Goal: Information Seeking & Learning: Find specific fact

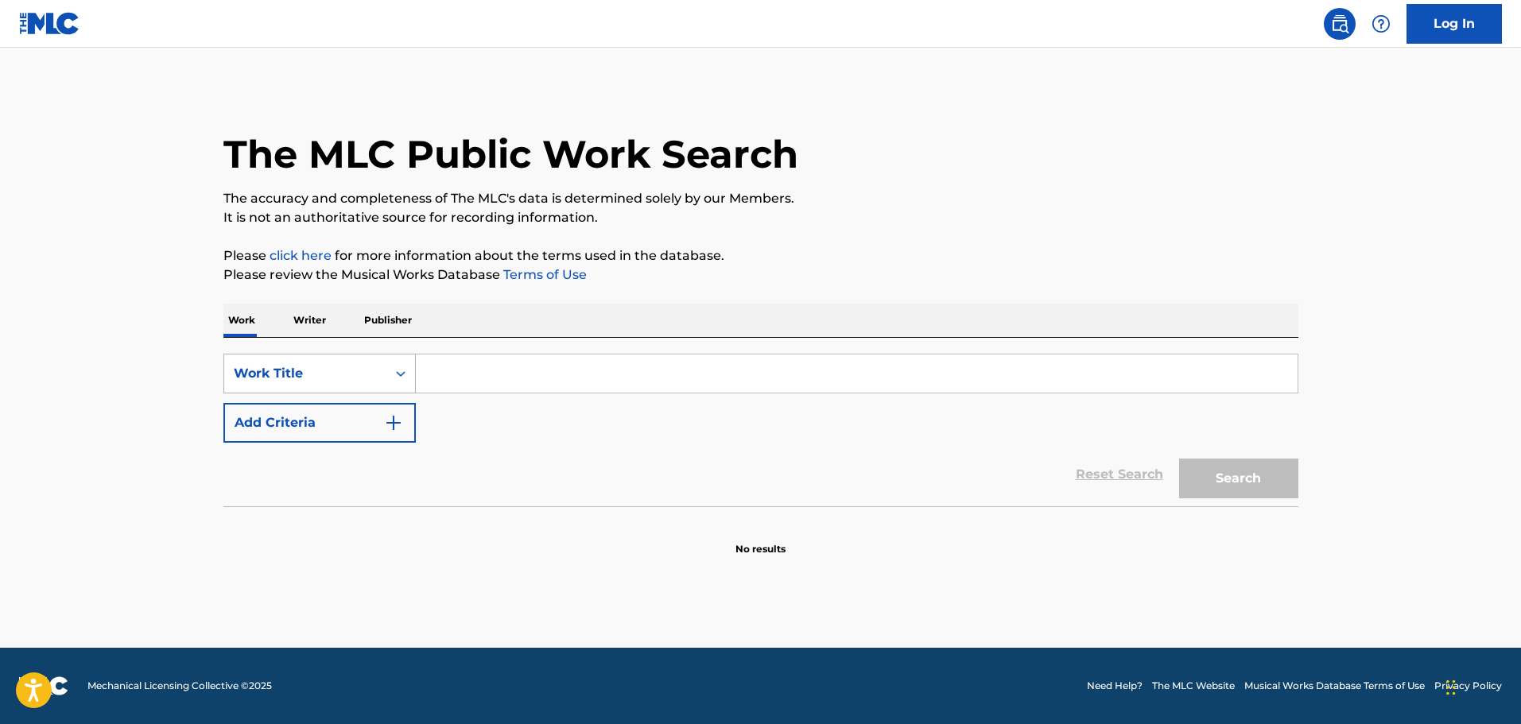
click at [258, 379] on div "Work Title" at bounding box center [305, 373] width 143 height 19
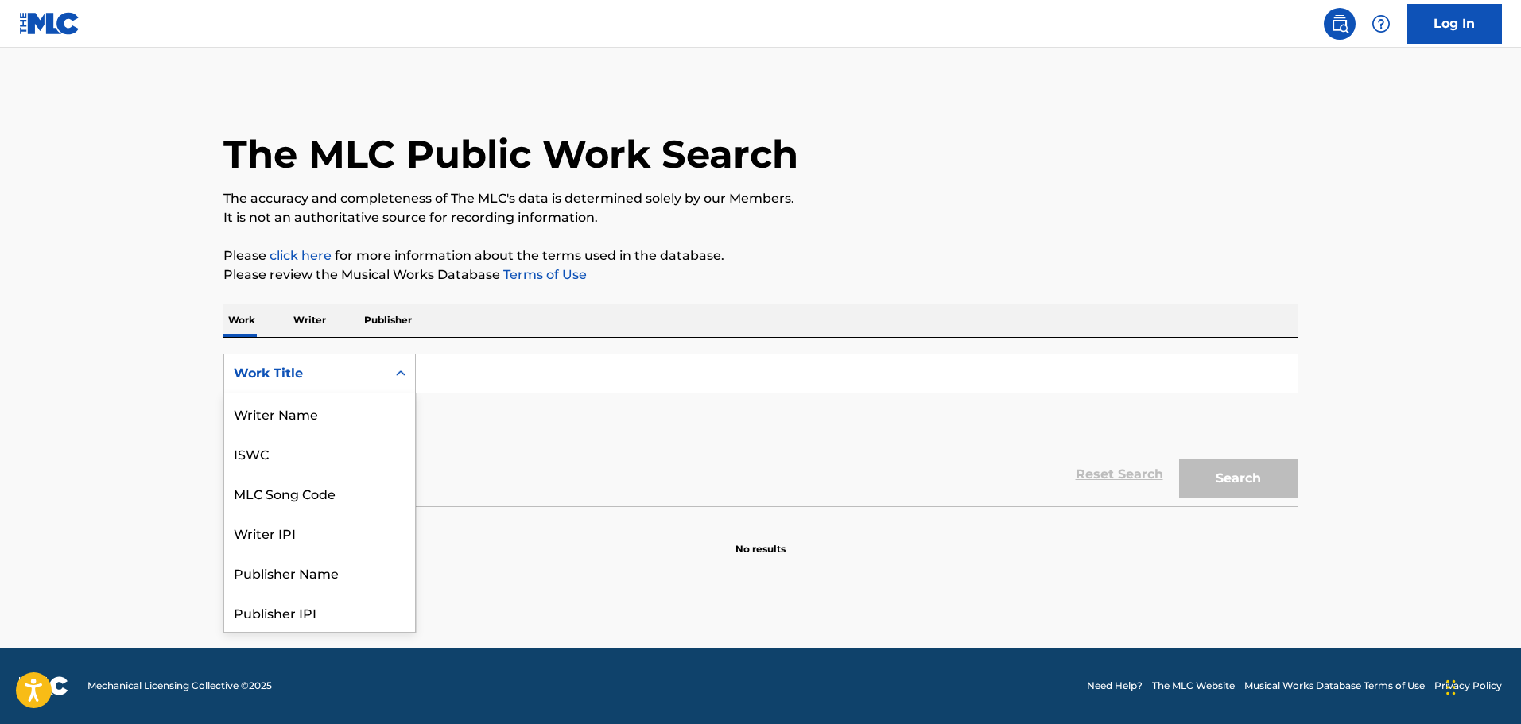
scroll to position [80, 0]
click at [274, 413] on div "MLC Song Code" at bounding box center [319, 414] width 191 height 40
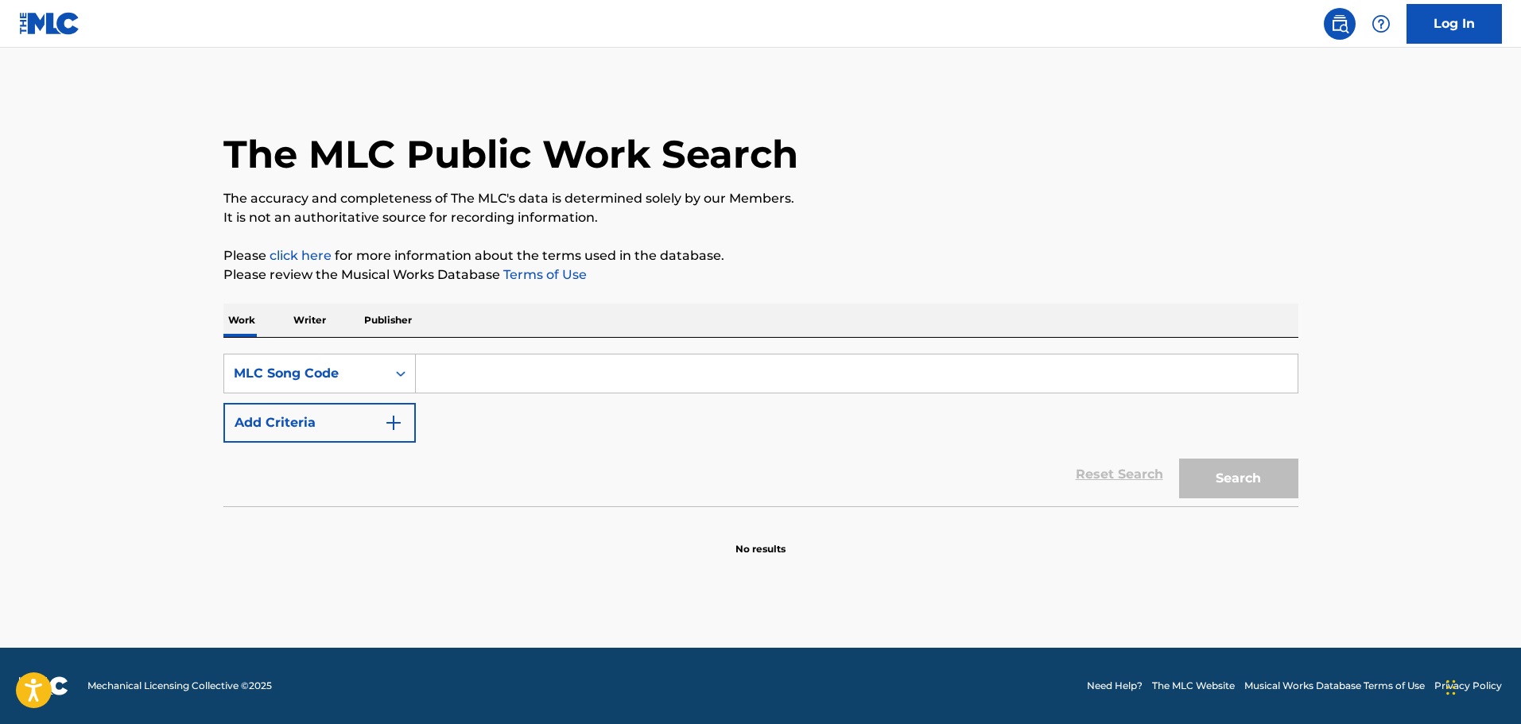
click at [521, 366] on input "Search Form" at bounding box center [857, 374] width 882 height 38
paste input "9H5N85"
type input "9H5N85"
click at [1207, 469] on button "Search" at bounding box center [1238, 479] width 119 height 40
click at [1106, 471] on link "Reset Search" at bounding box center [1119, 474] width 103 height 35
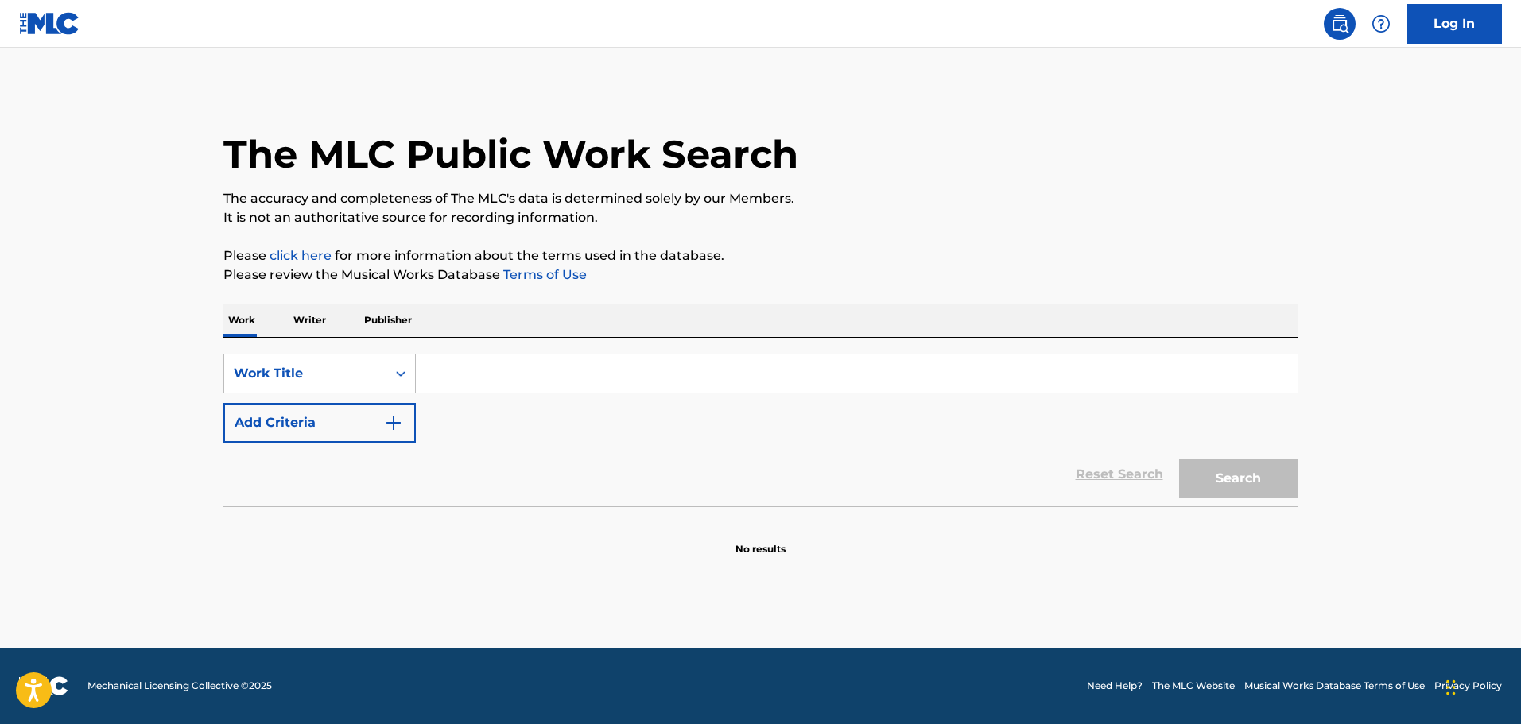
click at [437, 366] on input "Search Form" at bounding box center [857, 374] width 882 height 38
paste input "9H5N85"
type input "9H5N85"
click at [1197, 481] on button "Search" at bounding box center [1238, 479] width 119 height 40
click at [503, 379] on input "9H5N85" at bounding box center [857, 374] width 882 height 38
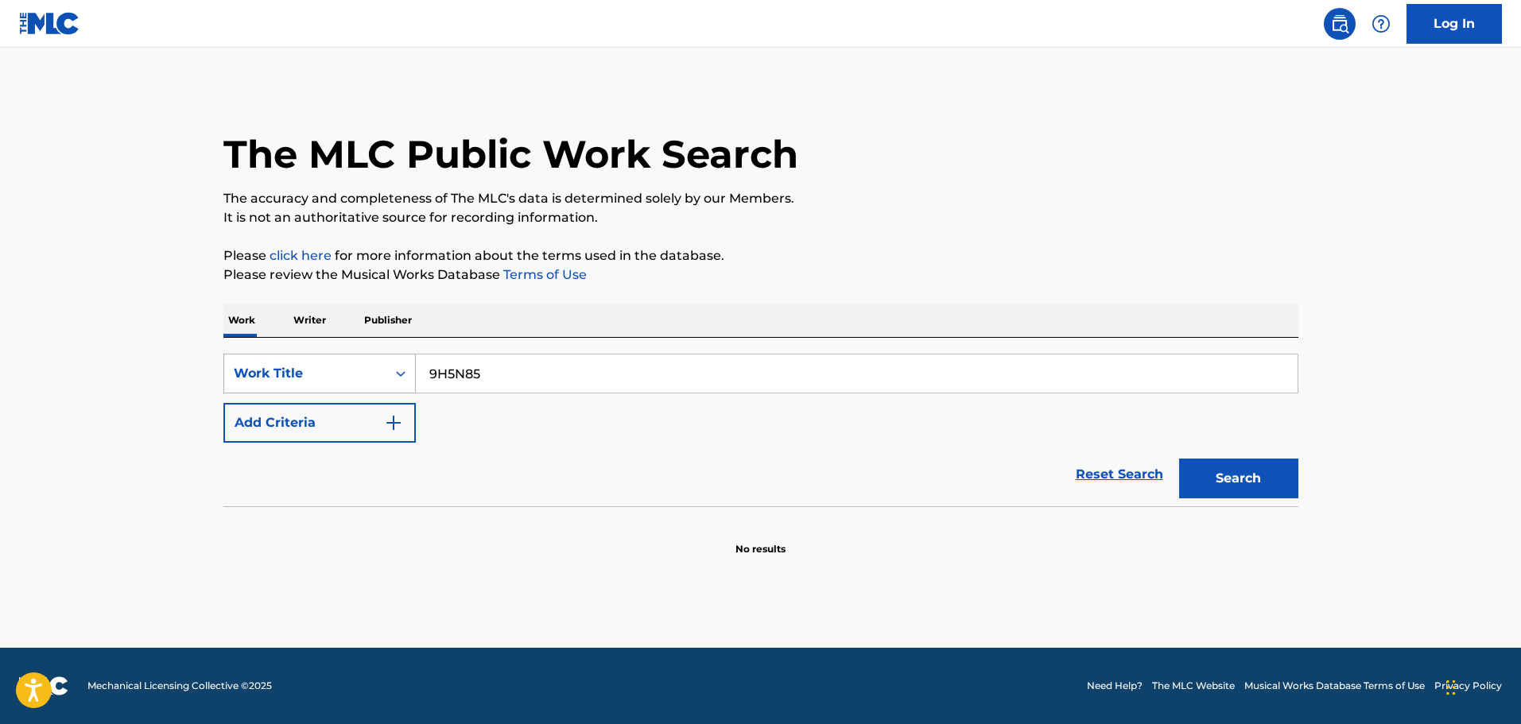
click at [288, 367] on div "Work Title" at bounding box center [305, 373] width 143 height 19
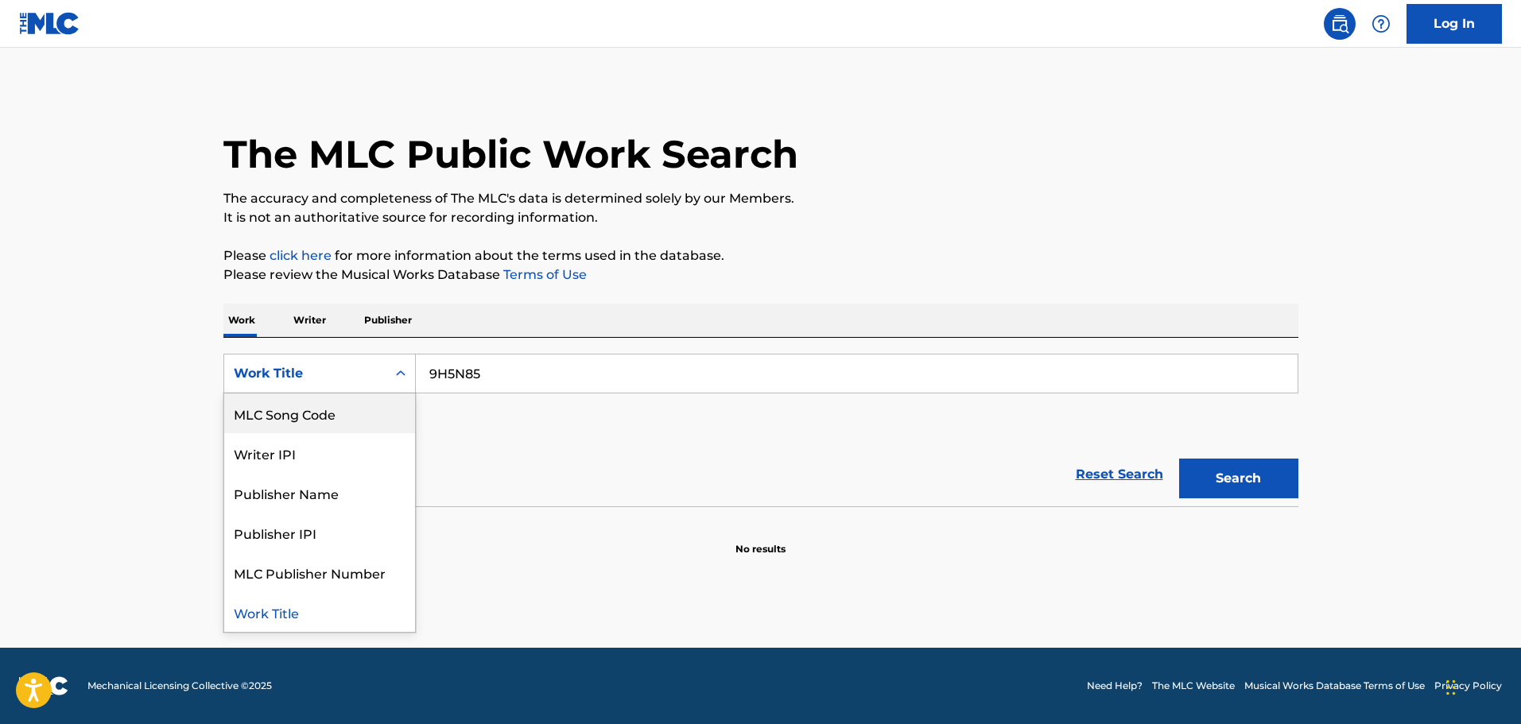
click at [281, 412] on div "MLC Song Code" at bounding box center [319, 414] width 191 height 40
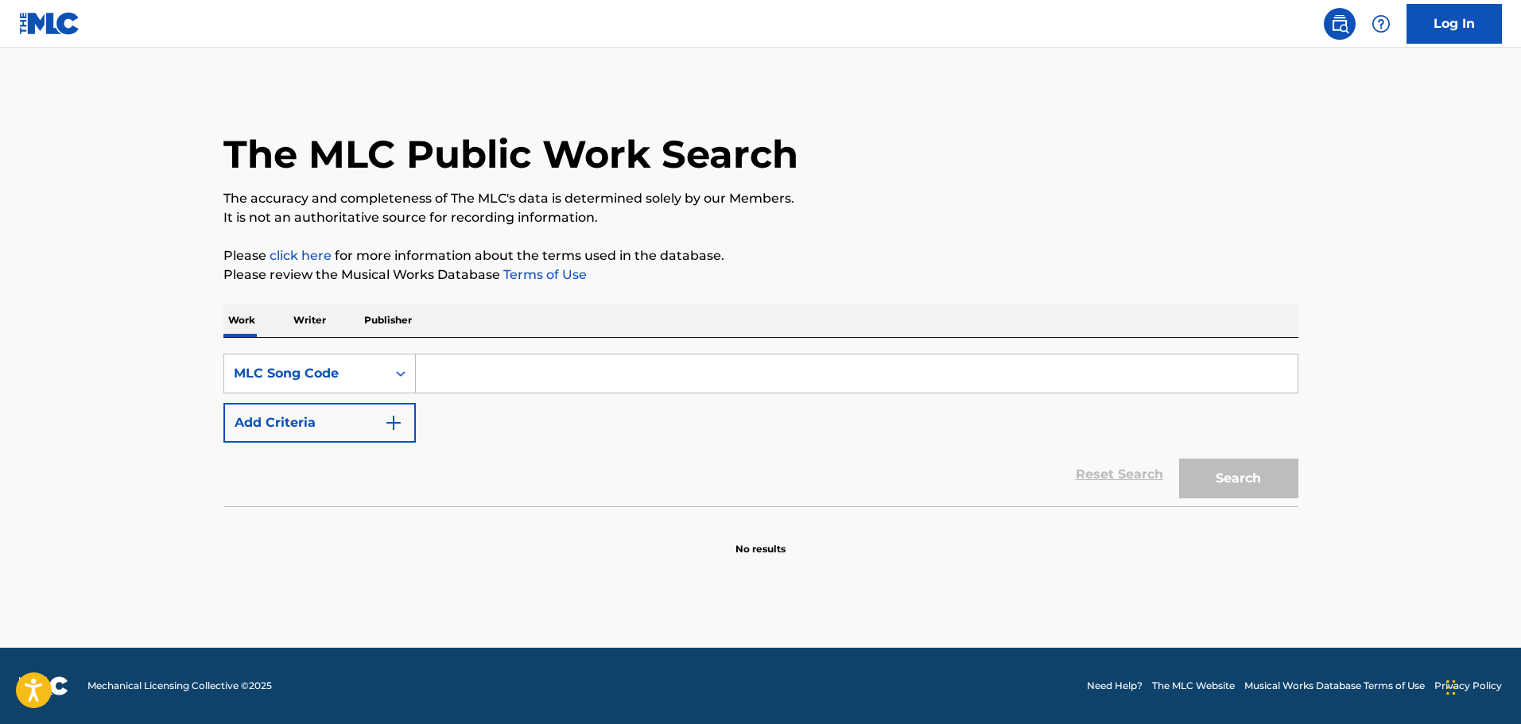
click at [484, 370] on input "Search Form" at bounding box center [857, 374] width 882 height 38
paste input "9H5N85"
type input "9H5N85"
click at [1256, 476] on button "Search" at bounding box center [1238, 479] width 119 height 40
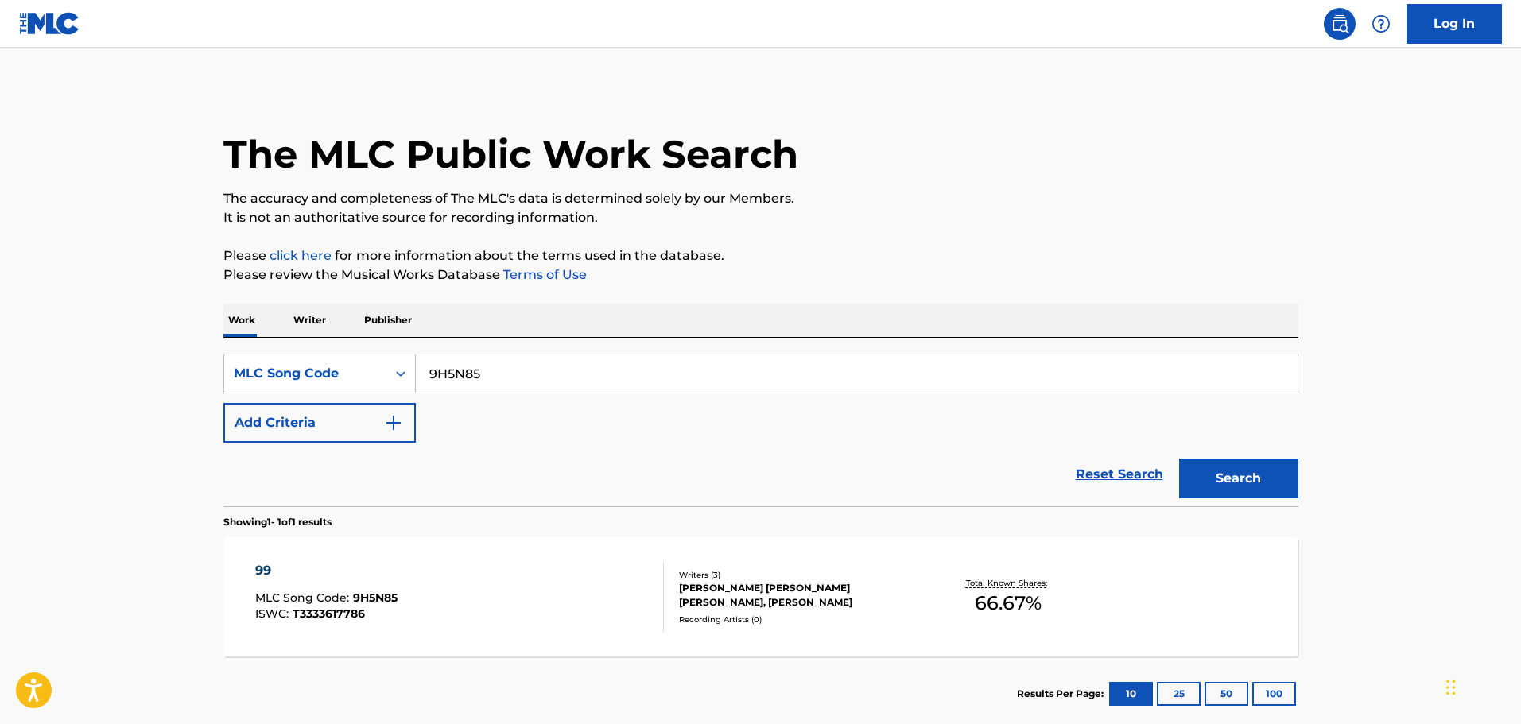
click at [755, 581] on div "[PERSON_NAME] [PERSON_NAME] [PERSON_NAME], [PERSON_NAME]" at bounding box center [799, 595] width 240 height 29
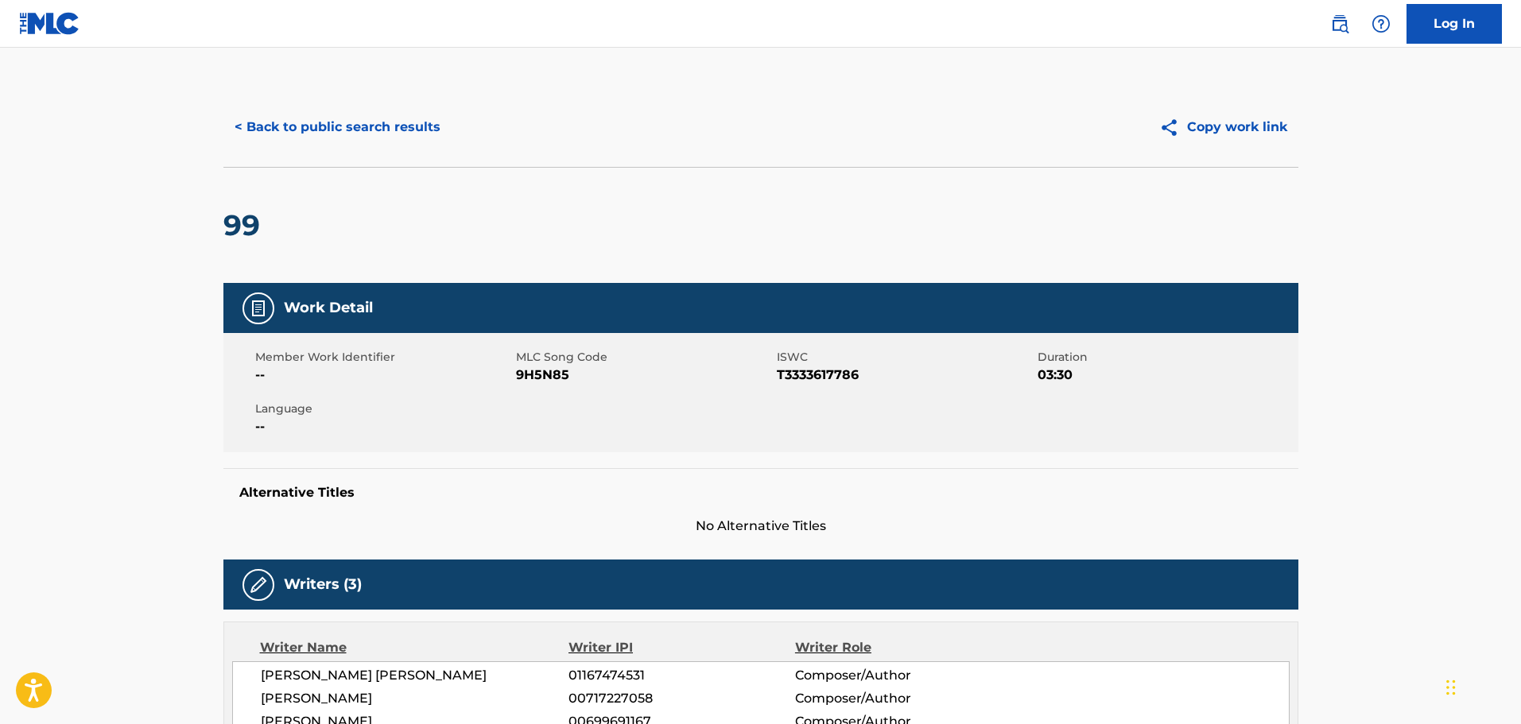
click at [336, 126] on button "< Back to public search results" at bounding box center [337, 127] width 228 height 40
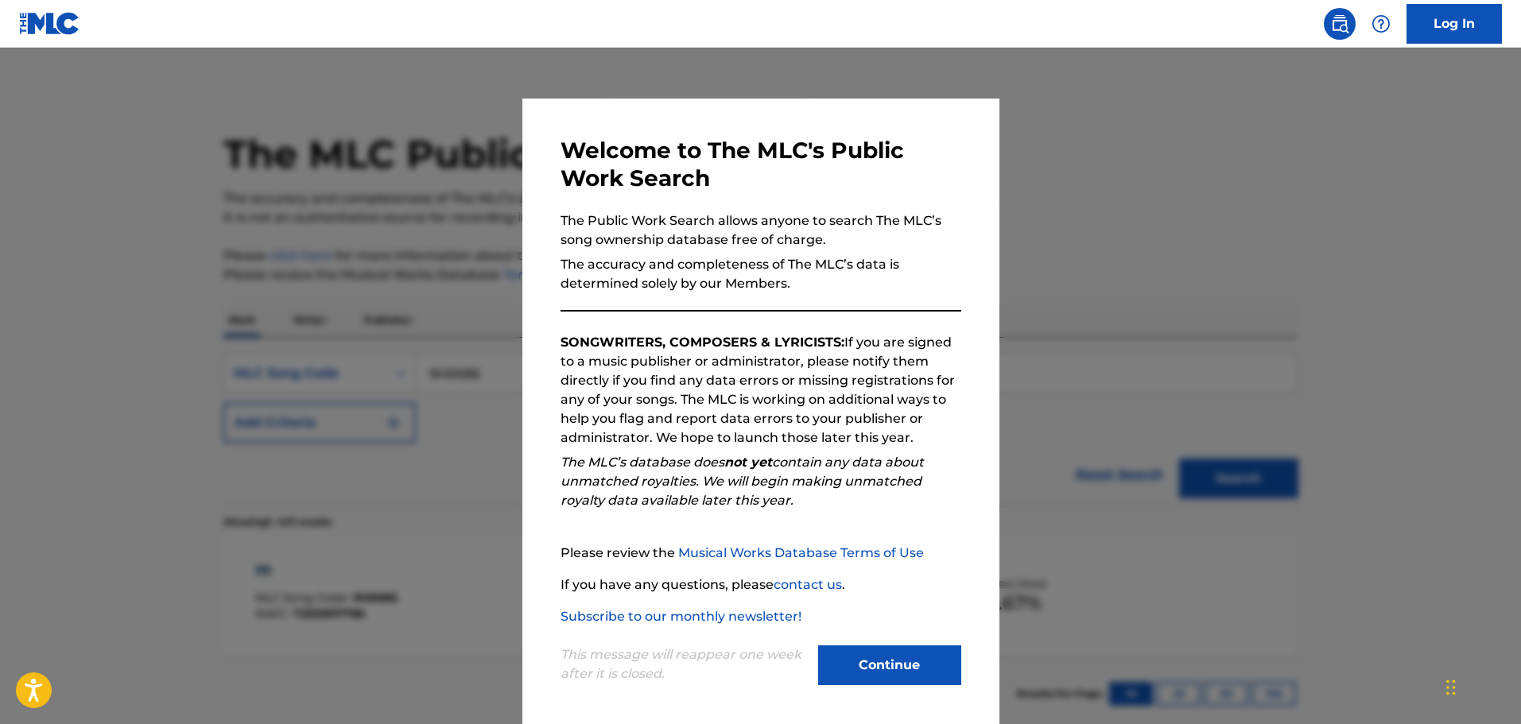
click at [862, 655] on button "Continue" at bounding box center [889, 666] width 143 height 40
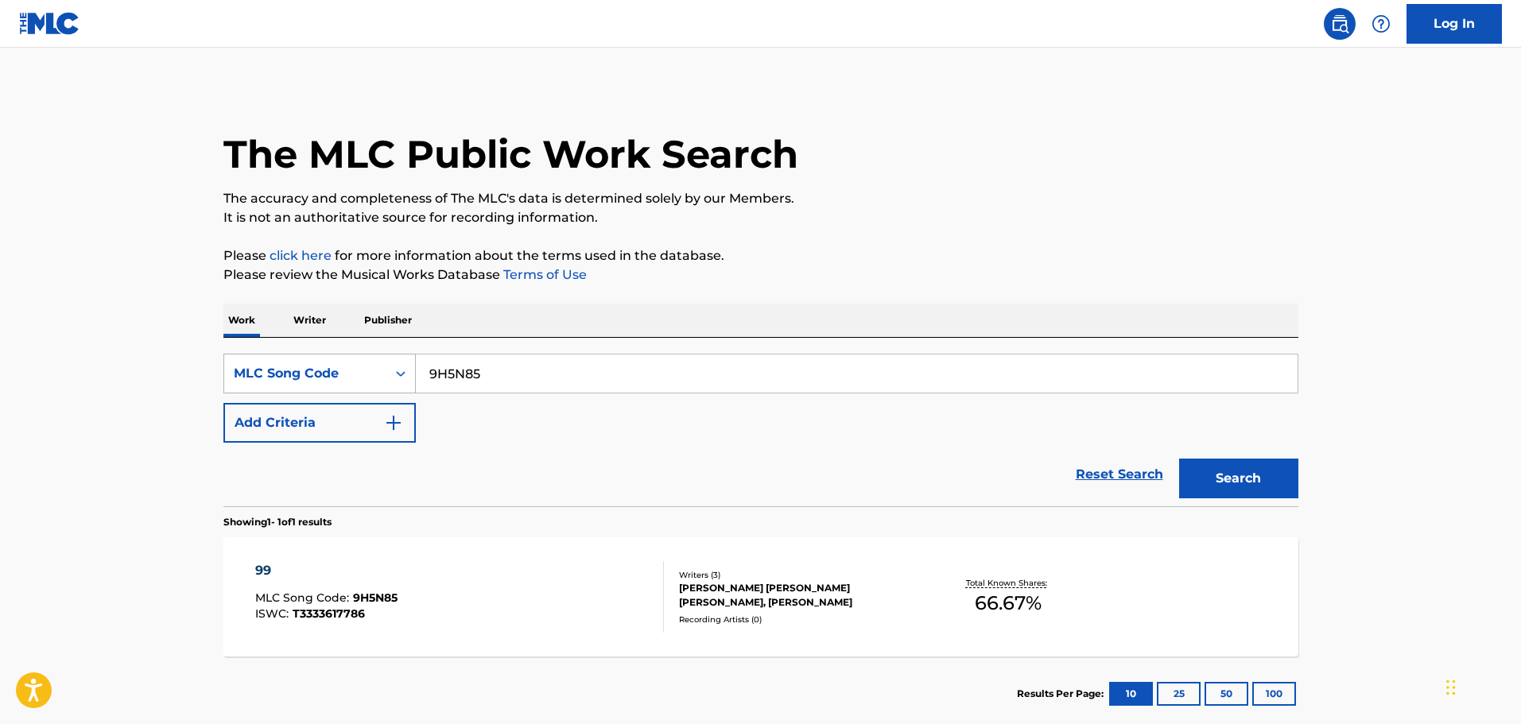
click at [388, 372] on div "Search Form" at bounding box center [400, 373] width 29 height 29
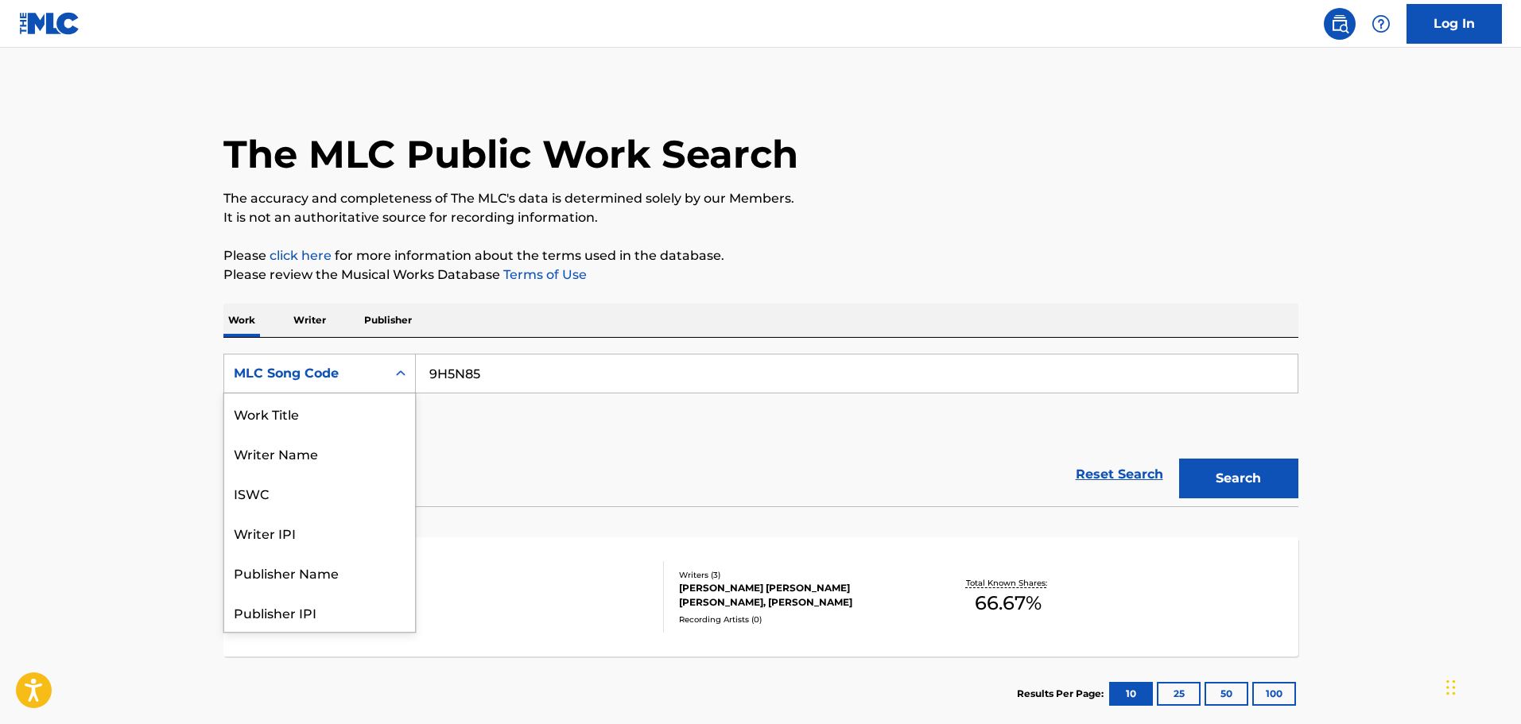
scroll to position [80, 0]
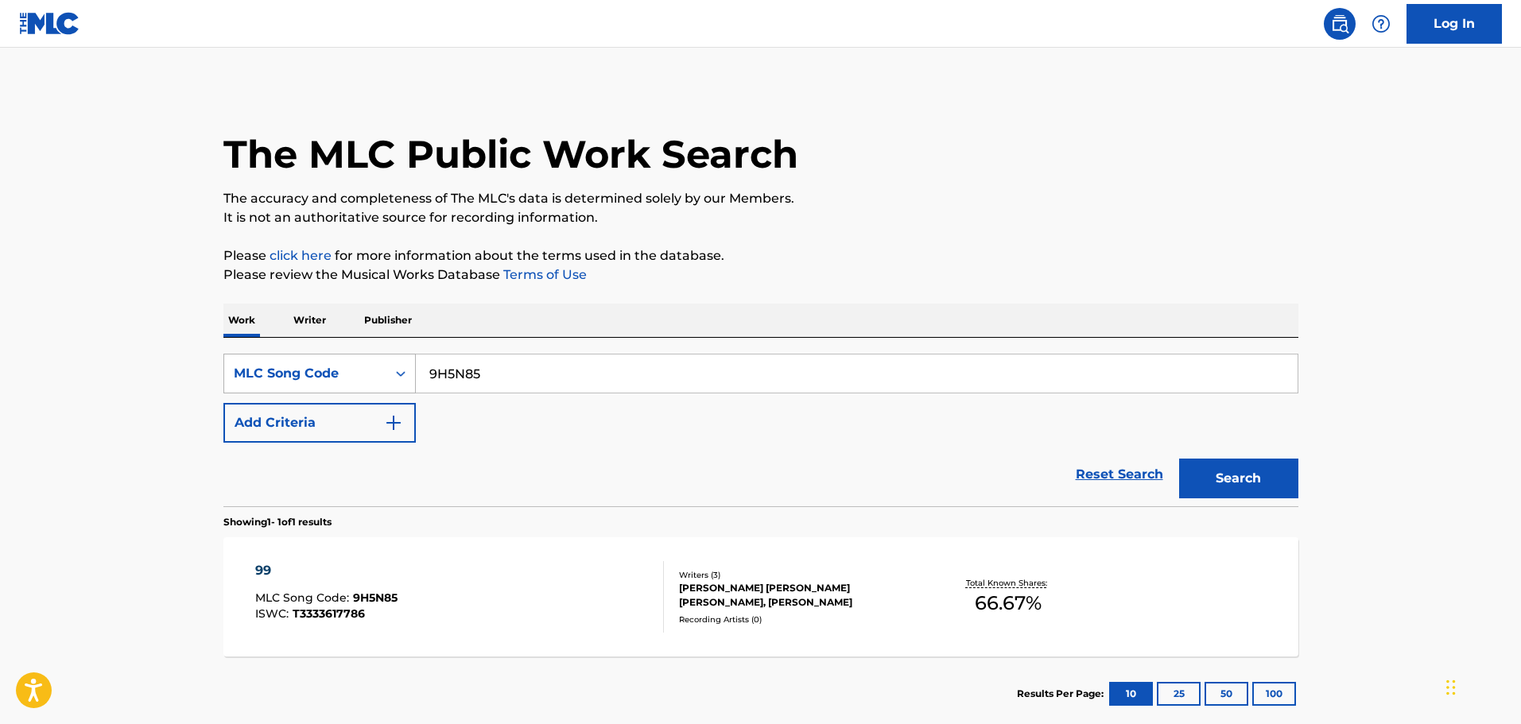
drag, startPoint x: 530, startPoint y: 375, endPoint x: 362, endPoint y: 380, distance: 168.6
click at [362, 380] on div "SearchWithCriteriaaf605ae6-e0ed-4739-b94c-f05543f3fdd3 MLC Song Code 9H5N85" at bounding box center [760, 374] width 1075 height 40
click at [286, 374] on div "MLC Song Code" at bounding box center [305, 373] width 143 height 19
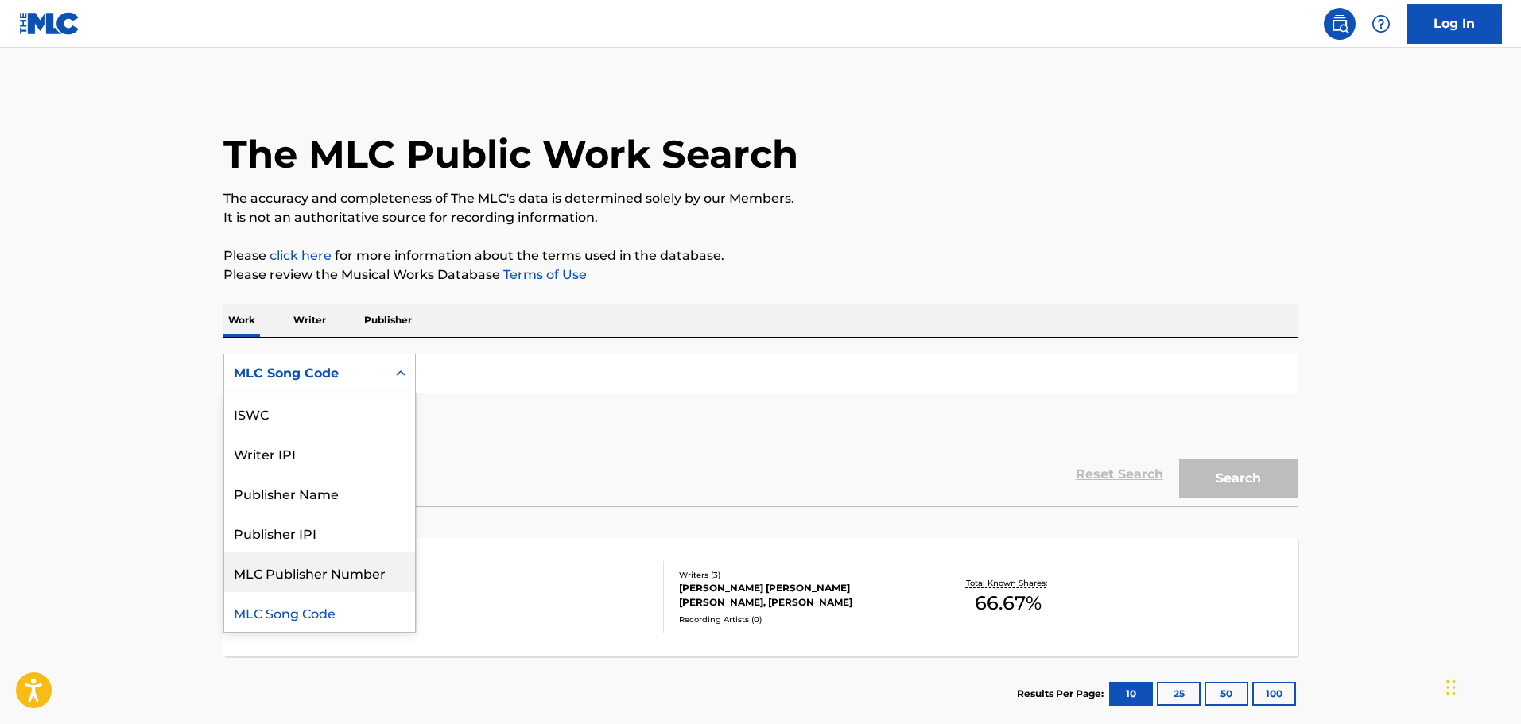
scroll to position [0, 0]
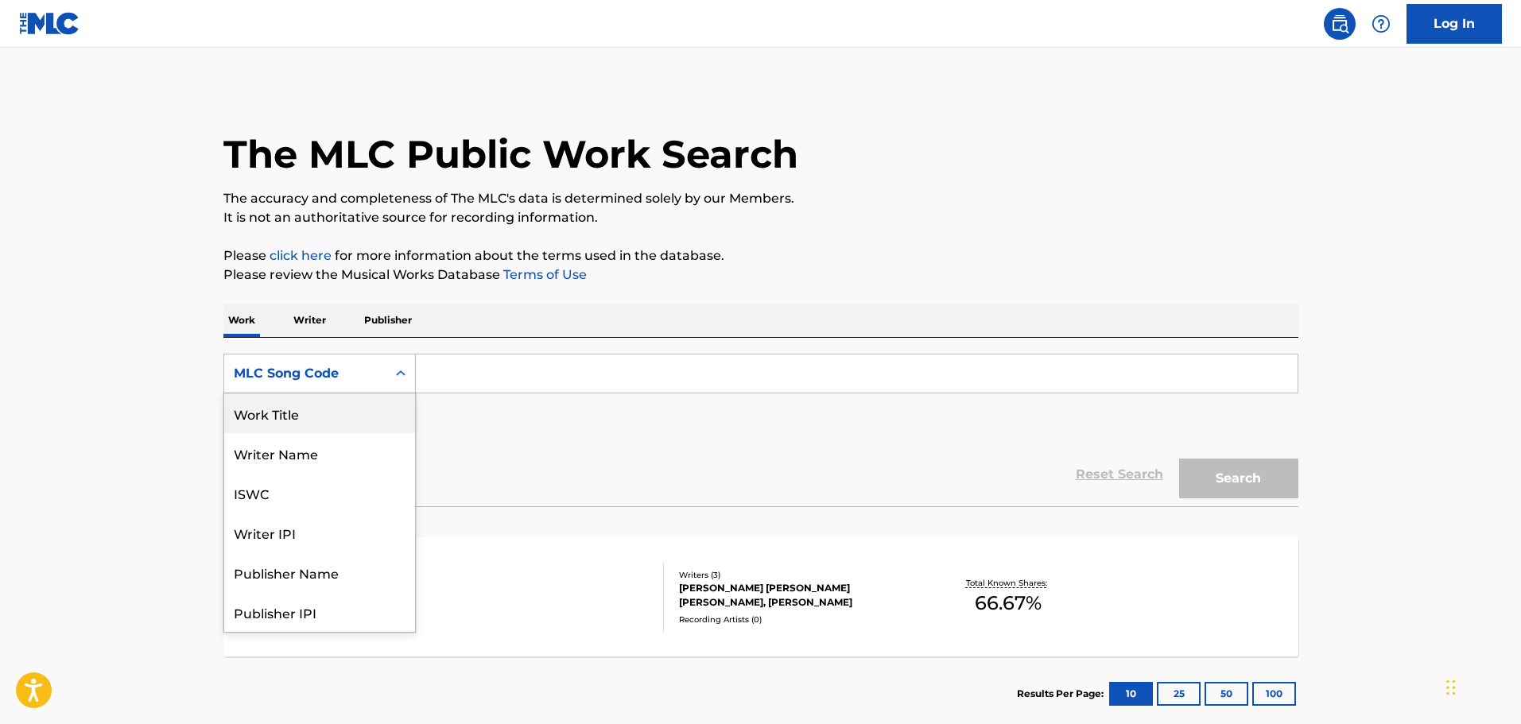
click at [284, 407] on div "Work Title" at bounding box center [319, 414] width 191 height 40
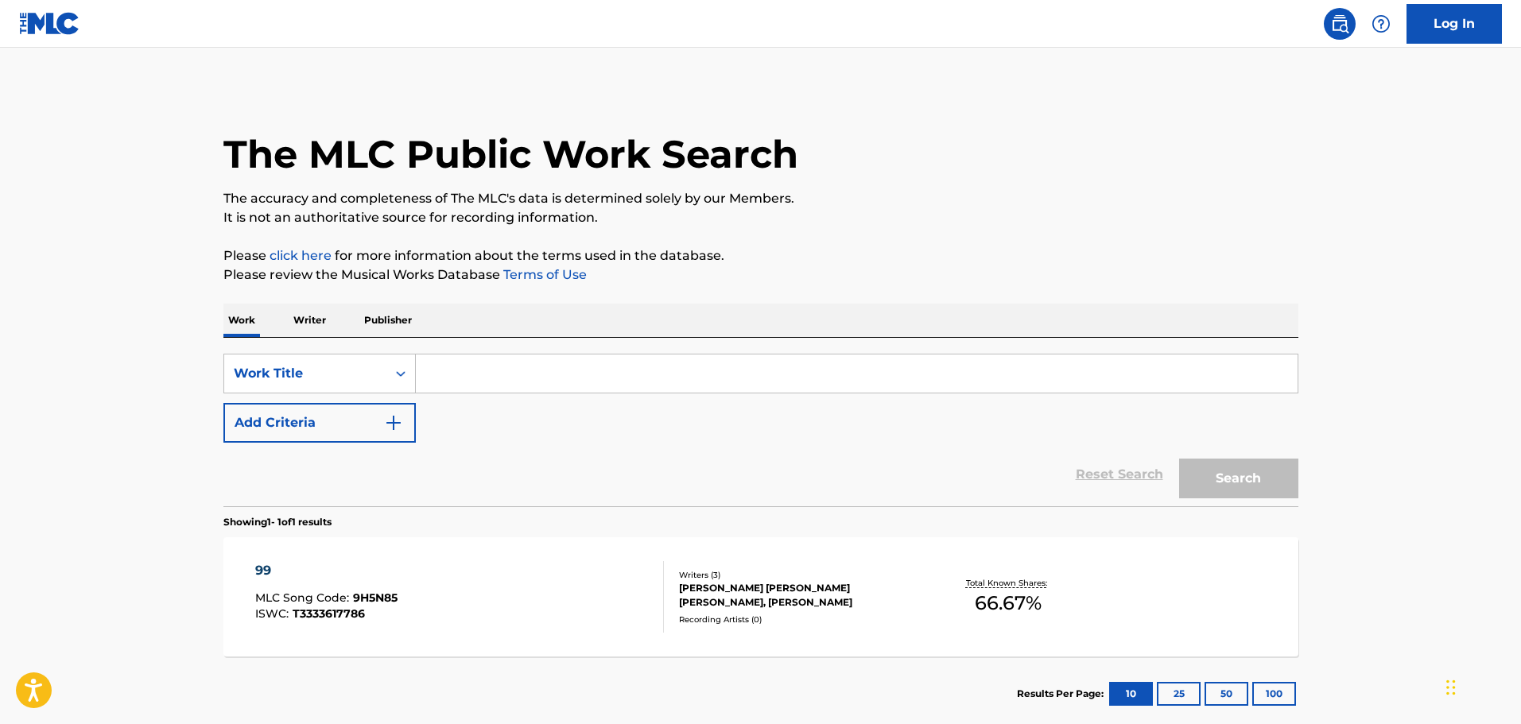
click at [504, 371] on input "Search Form" at bounding box center [857, 374] width 882 height 38
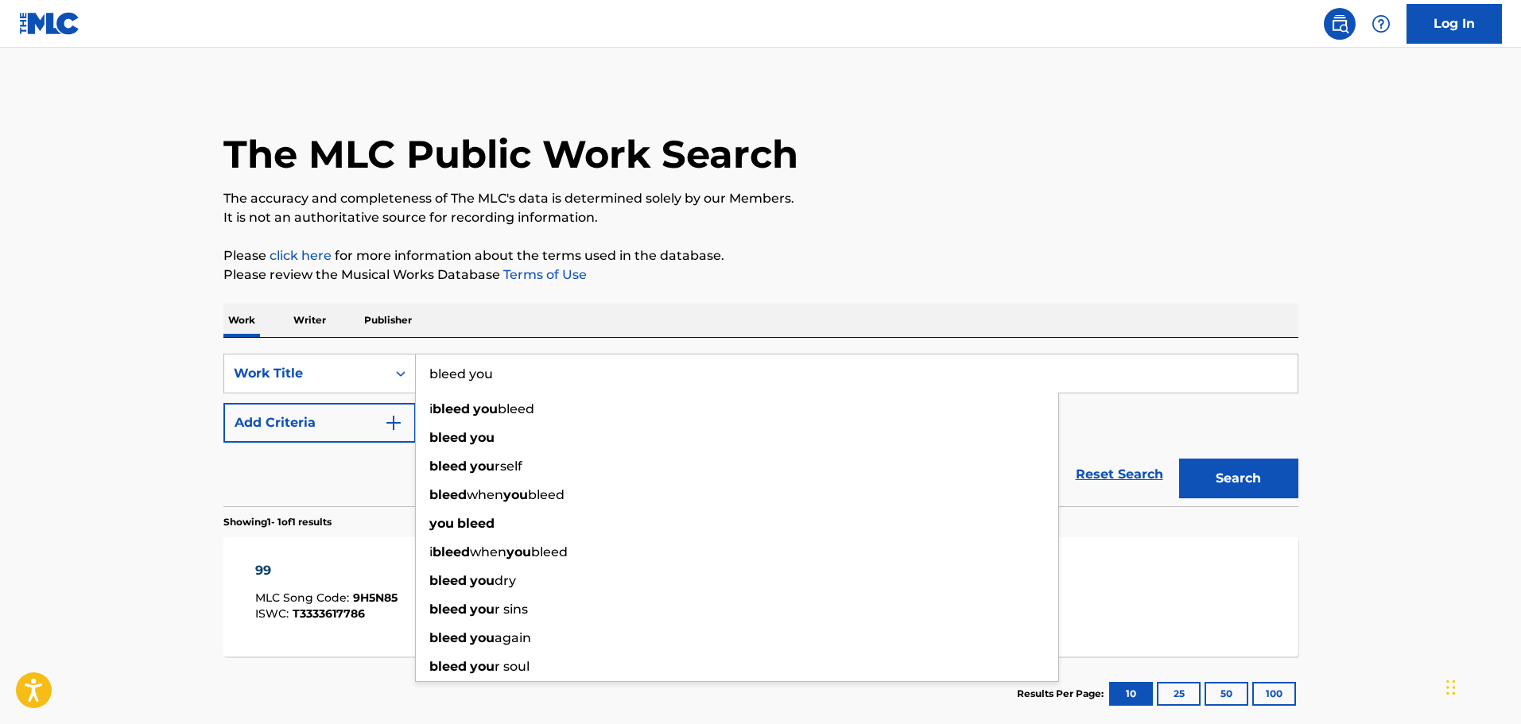
type input "bleed you"
click at [902, 281] on p "Please review the Musical Works Database Terms of Use" at bounding box center [760, 275] width 1075 height 19
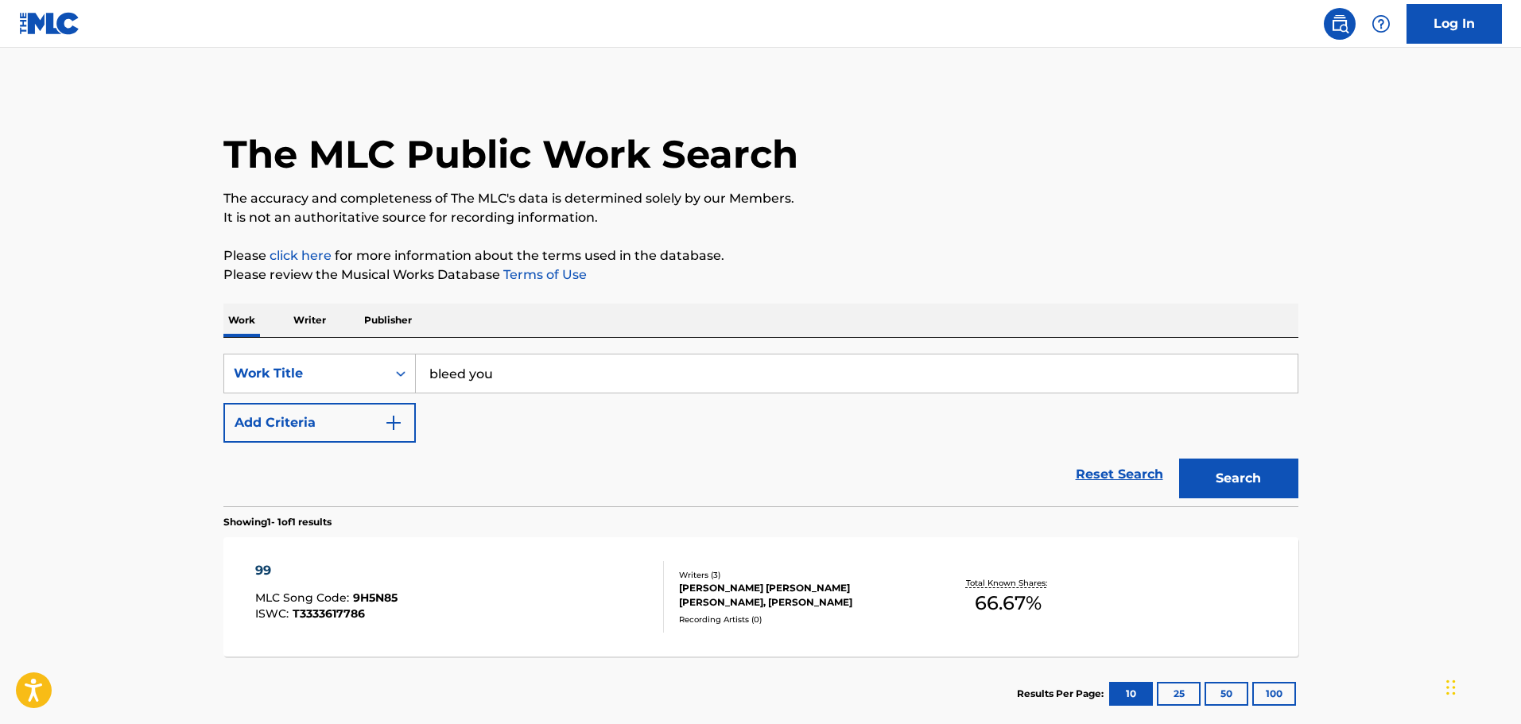
click at [315, 432] on button "Add Criteria" at bounding box center [319, 423] width 192 height 40
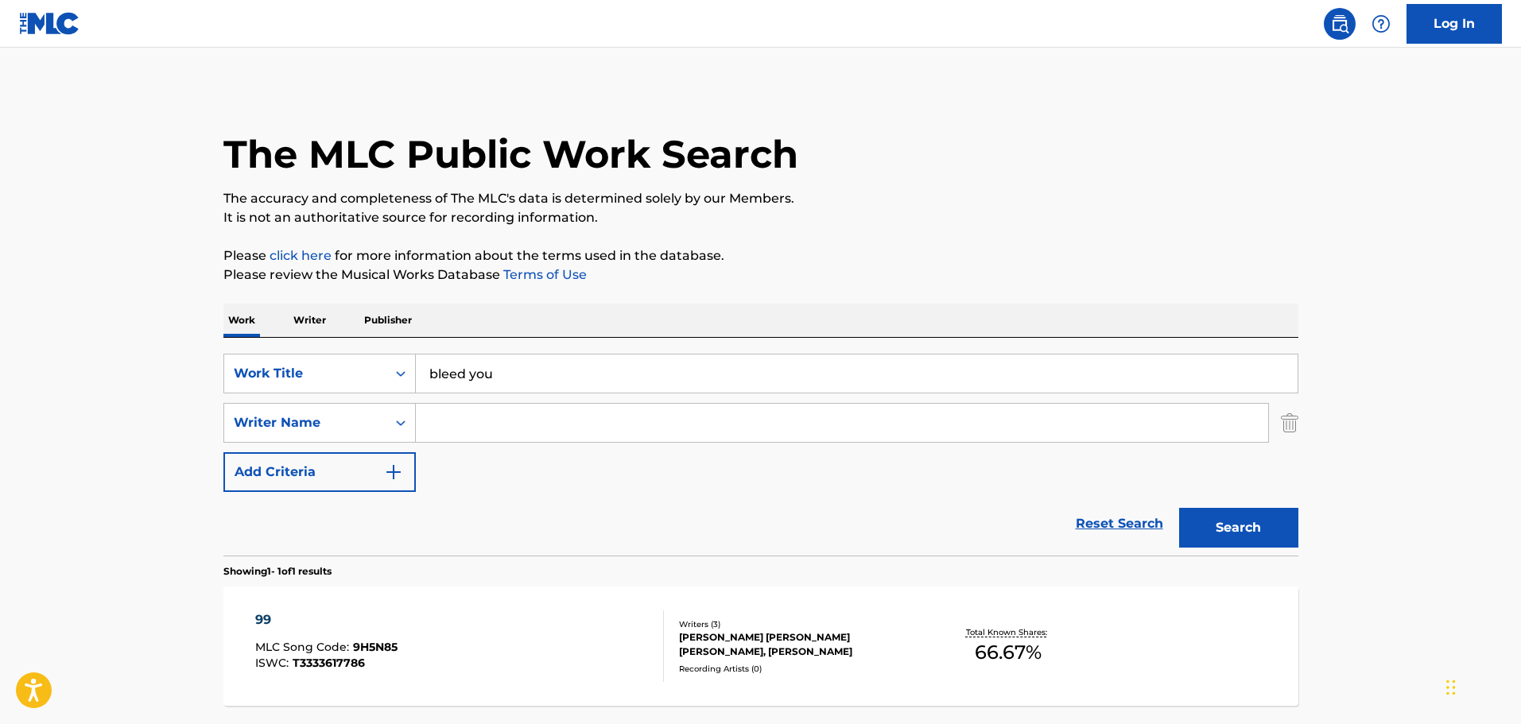
click at [450, 414] on input "Search Form" at bounding box center [842, 423] width 852 height 38
paste input "Buscema"
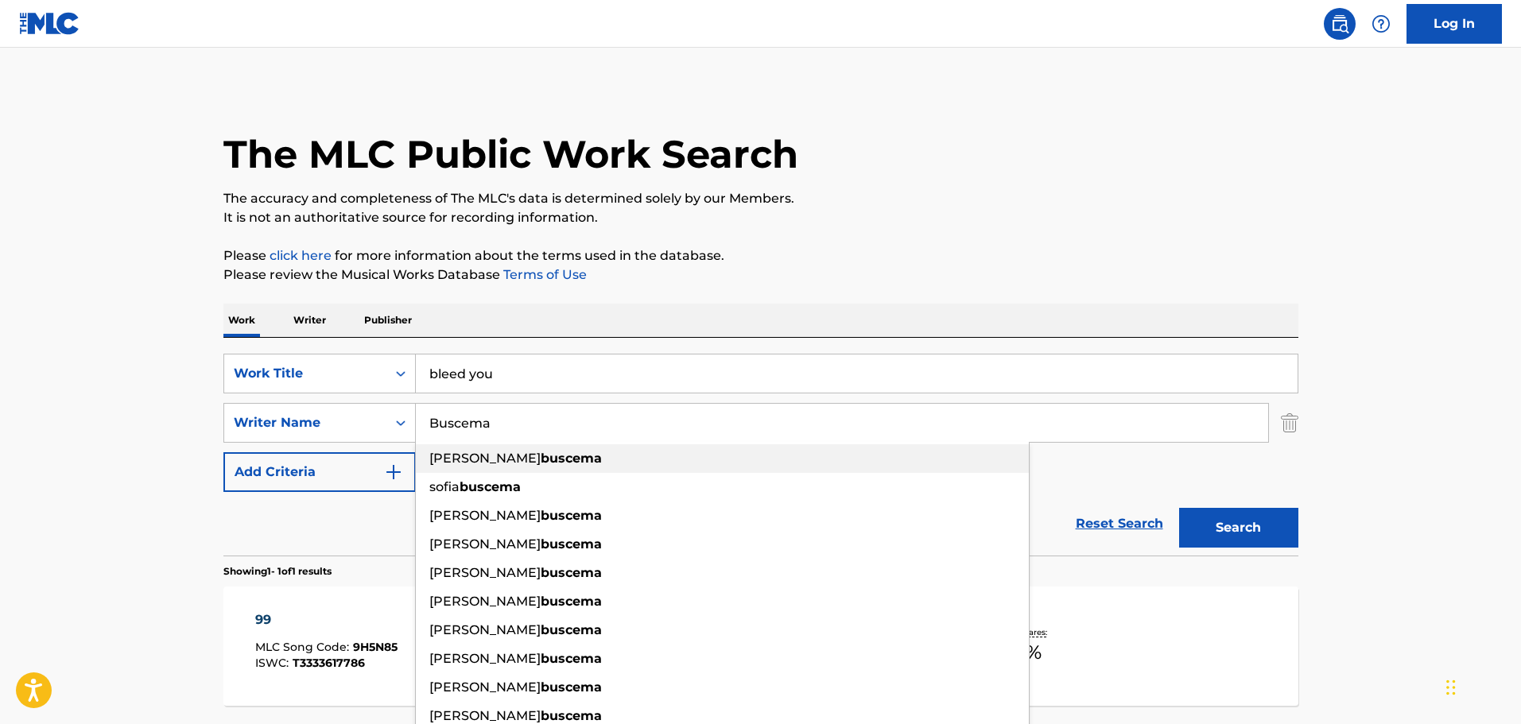
click at [487, 447] on div "[PERSON_NAME]" at bounding box center [722, 459] width 613 height 29
type input "[PERSON_NAME]"
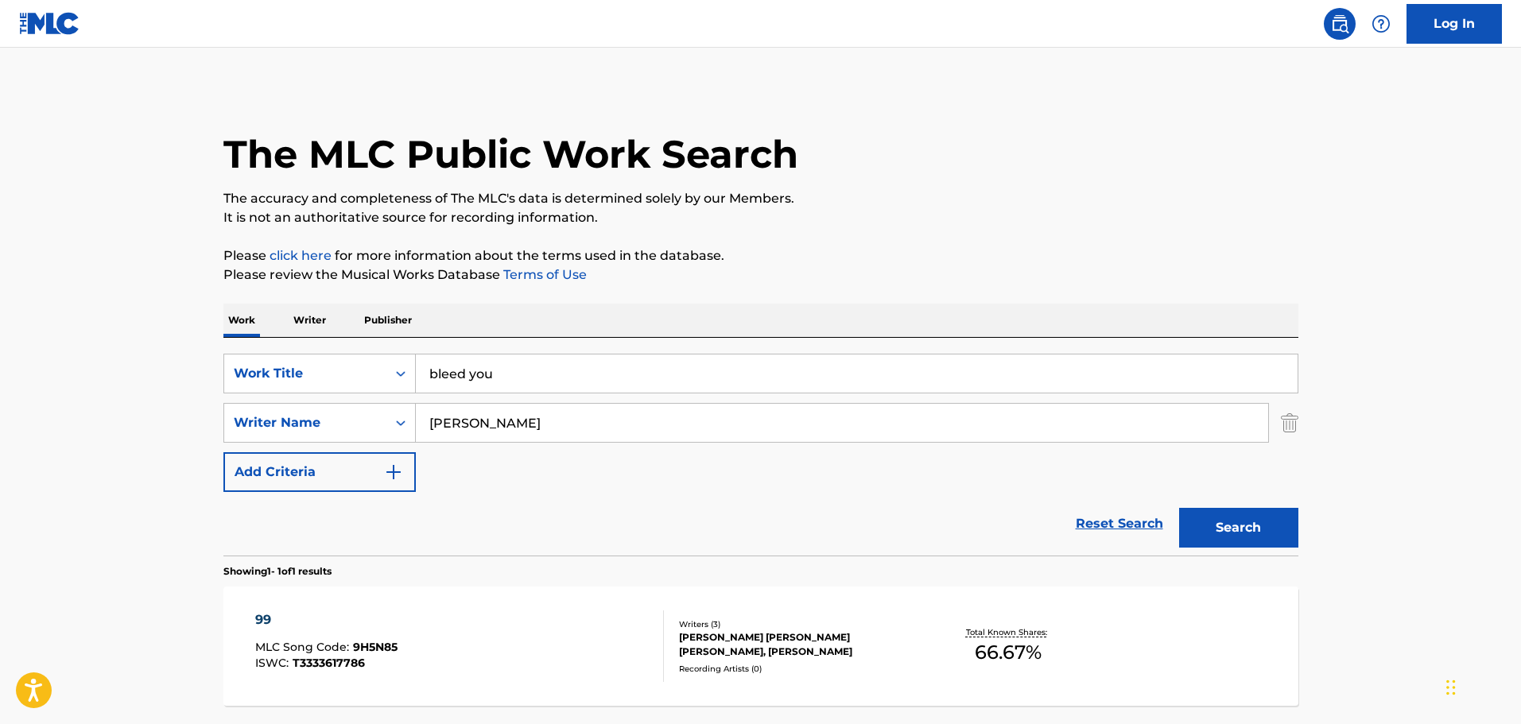
click at [1280, 518] on button "Search" at bounding box center [1238, 528] width 119 height 40
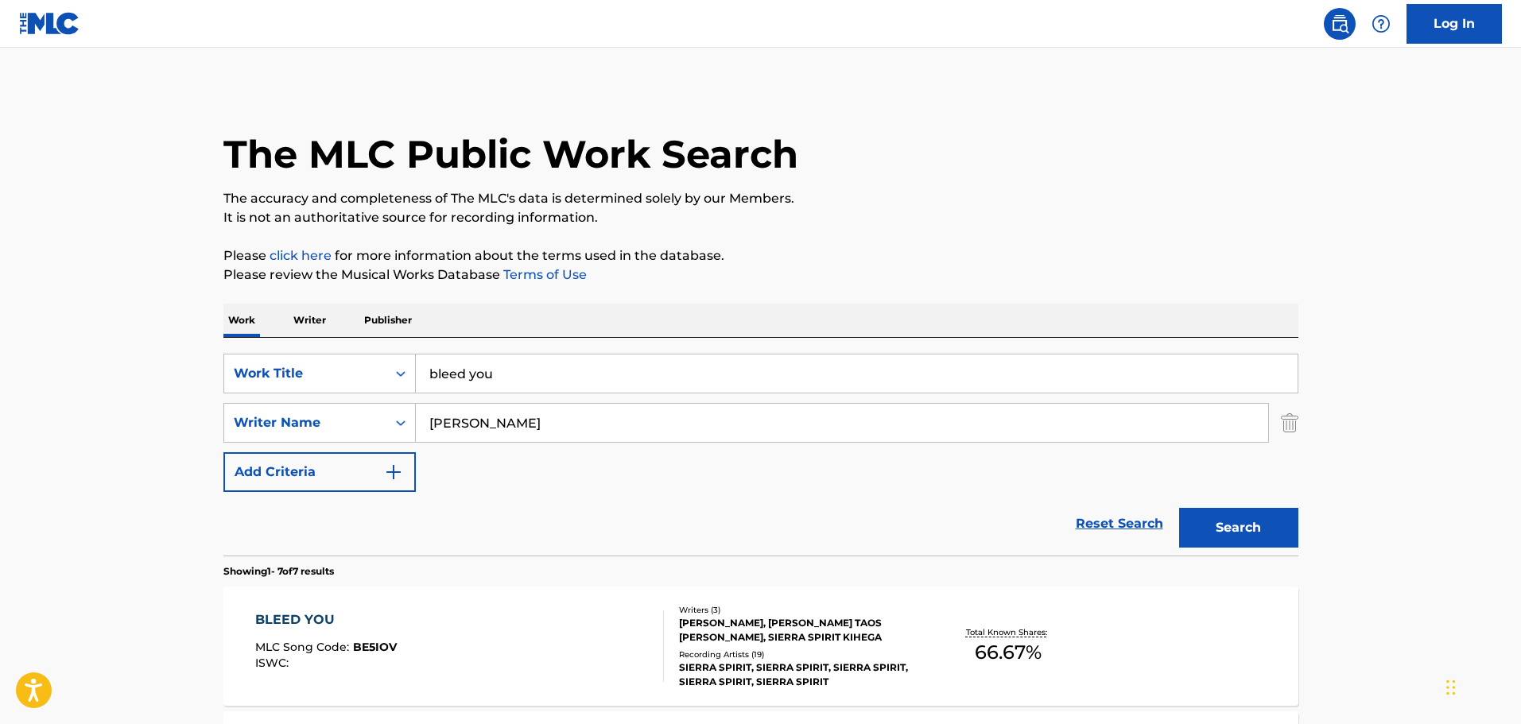
click at [783, 635] on div "[PERSON_NAME], [PERSON_NAME] TAOS [PERSON_NAME], SIERRA SPIRIT KIHEGA" at bounding box center [799, 630] width 240 height 29
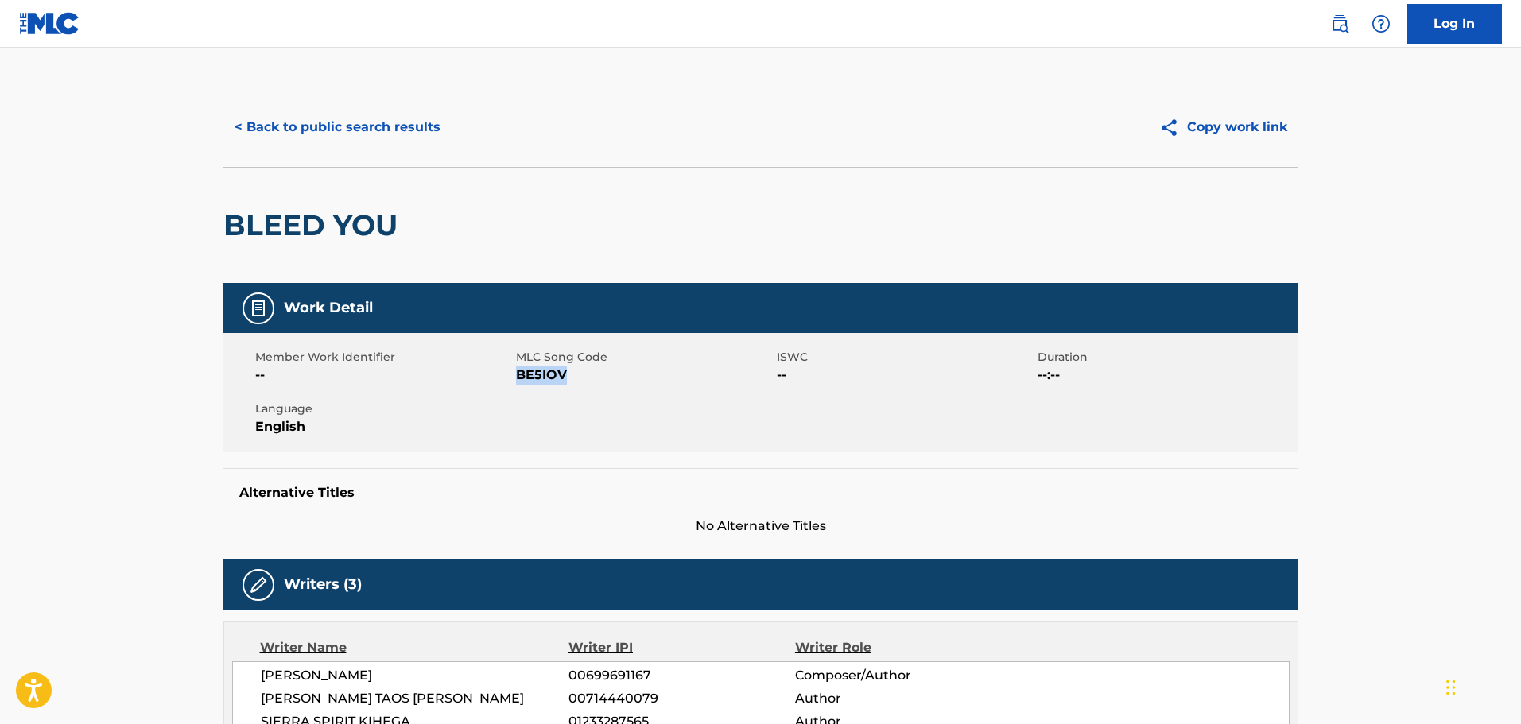
drag, startPoint x: 567, startPoint y: 381, endPoint x: 520, endPoint y: 381, distance: 46.9
click at [520, 381] on span "BE5IOV" at bounding box center [644, 375] width 257 height 19
copy span "BE5IOV"
